Goal: Information Seeking & Learning: Learn about a topic

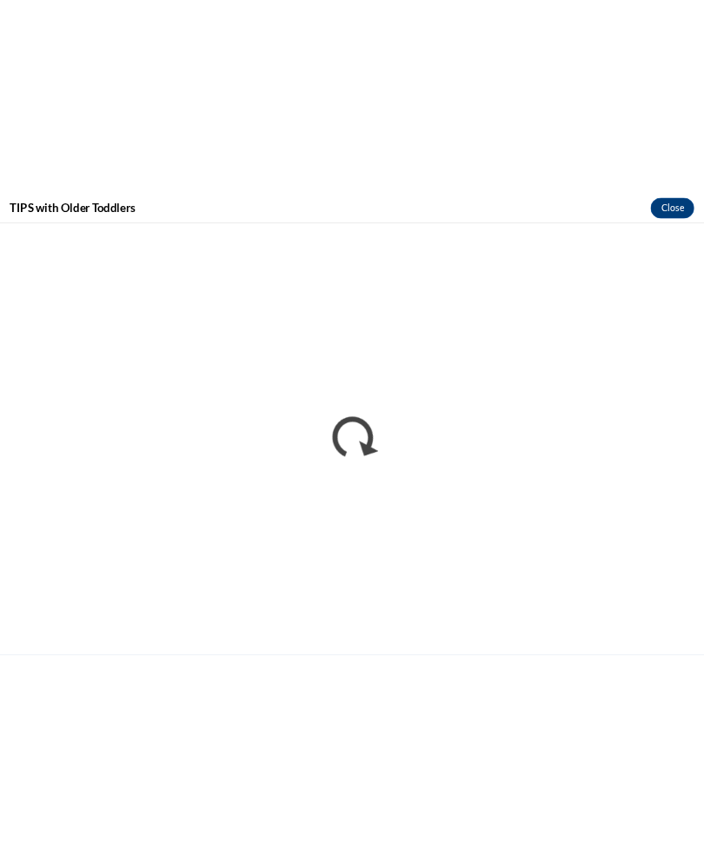
scroll to position [4151, 0]
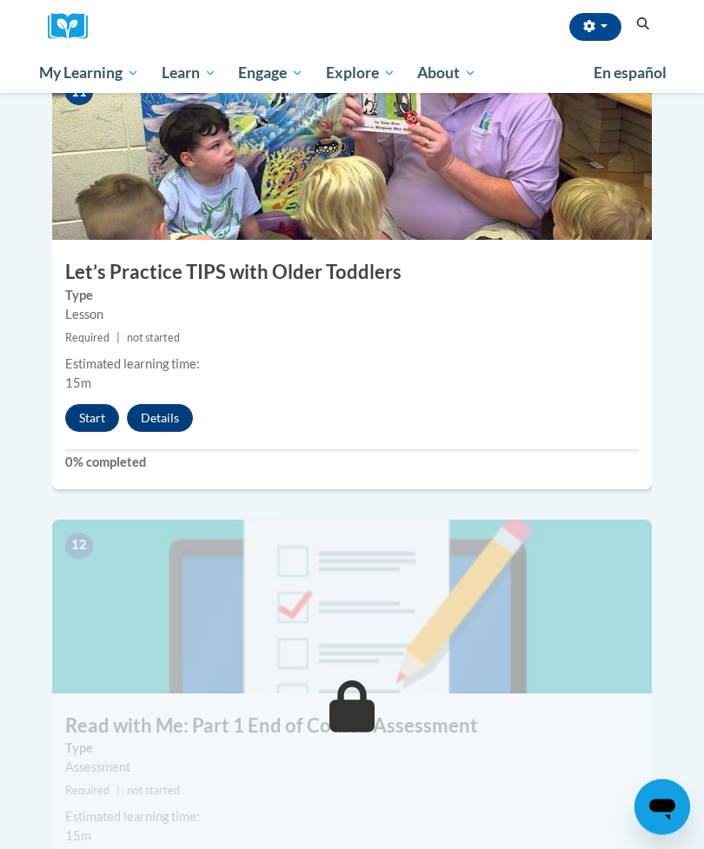
scroll to position [4960, 0]
